Goal: Feedback & Contribution: Submit feedback/report problem

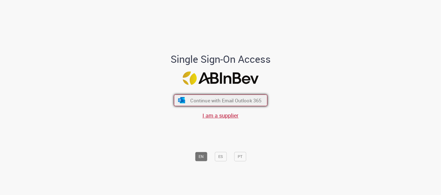
click at [237, 103] on span "Continue with Email Outlook 365" at bounding box center [225, 100] width 71 height 6
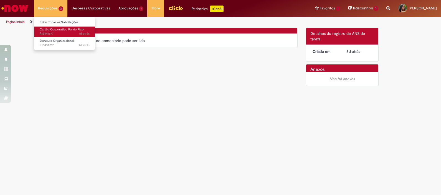
click at [53, 31] on span "Cartão Corporativo Fundo Fixo" at bounding box center [62, 29] width 44 height 4
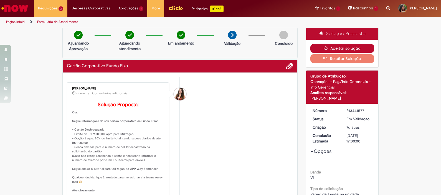
click at [324, 49] on icon "button" at bounding box center [327, 48] width 7 height 4
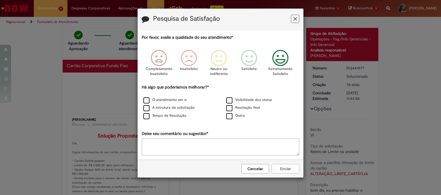
click at [281, 54] on icon "Feedback" at bounding box center [280, 58] width 21 height 17
click at [245, 60] on icon "Feedback" at bounding box center [250, 58] width 21 height 17
click at [250, 107] on label "Resolução final" at bounding box center [243, 107] width 34 height 5
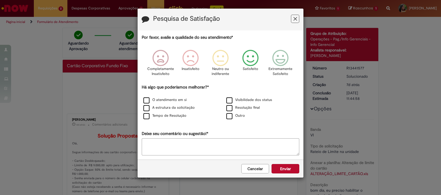
click at [232, 147] on textarea "Deixe seu comentário ou sugestão!*" at bounding box center [221, 147] width 158 height 17
type textarea "*"
type textarea "**********"
click at [288, 168] on button "Enviar" at bounding box center [285, 168] width 28 height 9
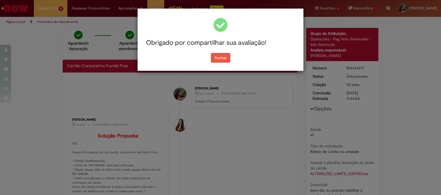
click at [229, 57] on button "Fechar" at bounding box center [220, 57] width 19 height 9
